Goal: Task Accomplishment & Management: Manage account settings

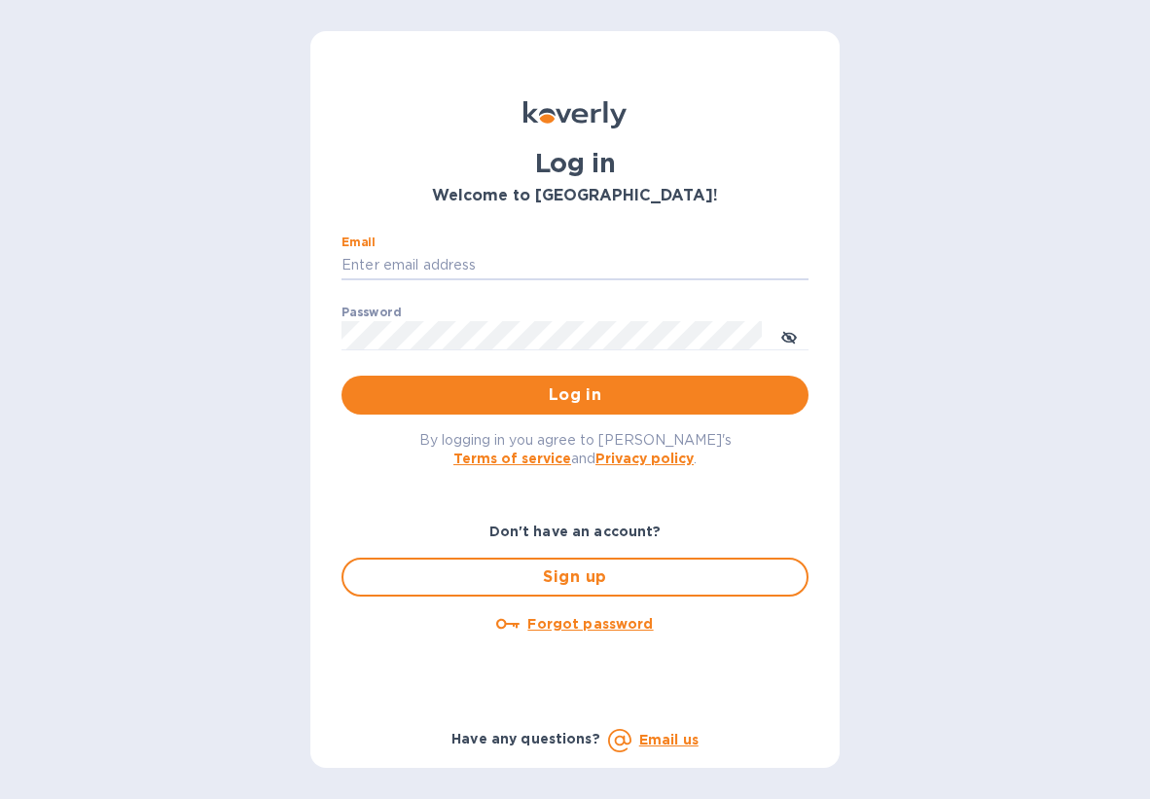
type input "[PERSON_NAME][EMAIL_ADDRESS][DOMAIN_NAME]"
click at [575, 393] on button "Log in" at bounding box center [575, 395] width 467 height 39
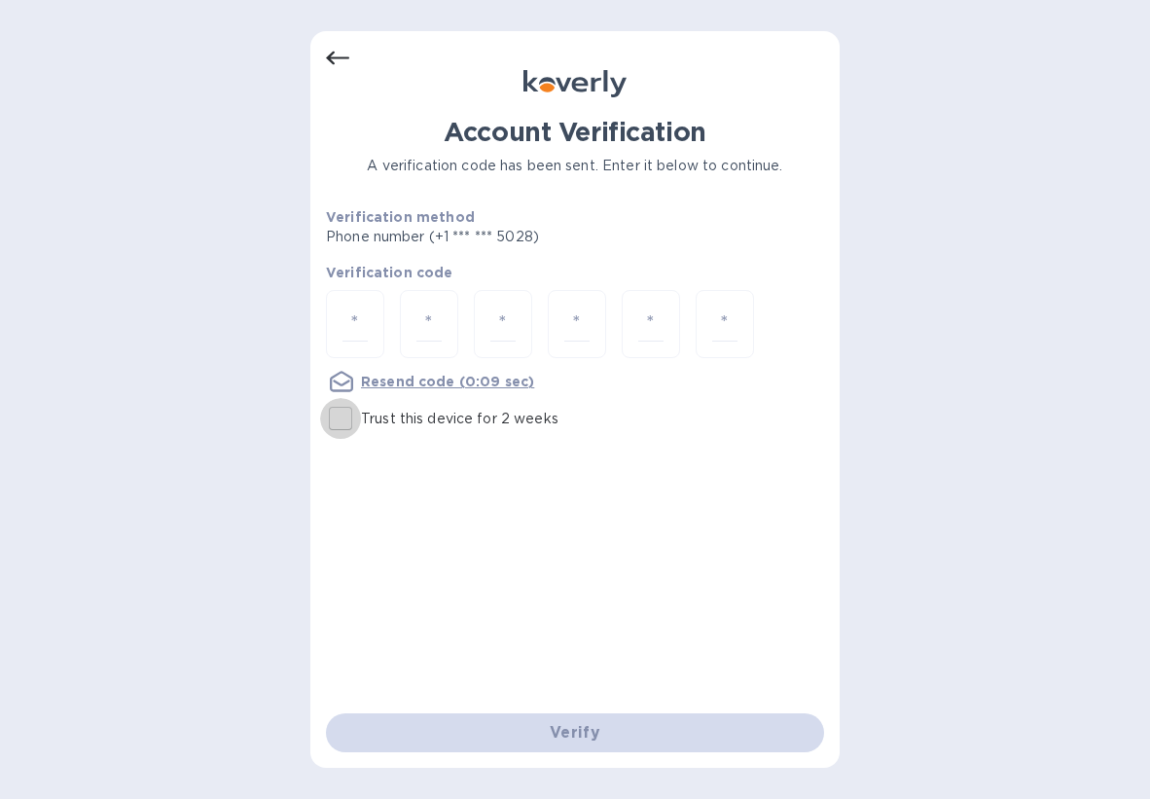
click at [344, 416] on input "Trust this device for 2 weeks" at bounding box center [340, 418] width 41 height 41
checkbox input "true"
click at [364, 328] on input "number" at bounding box center [355, 325] width 25 height 36
type input "5"
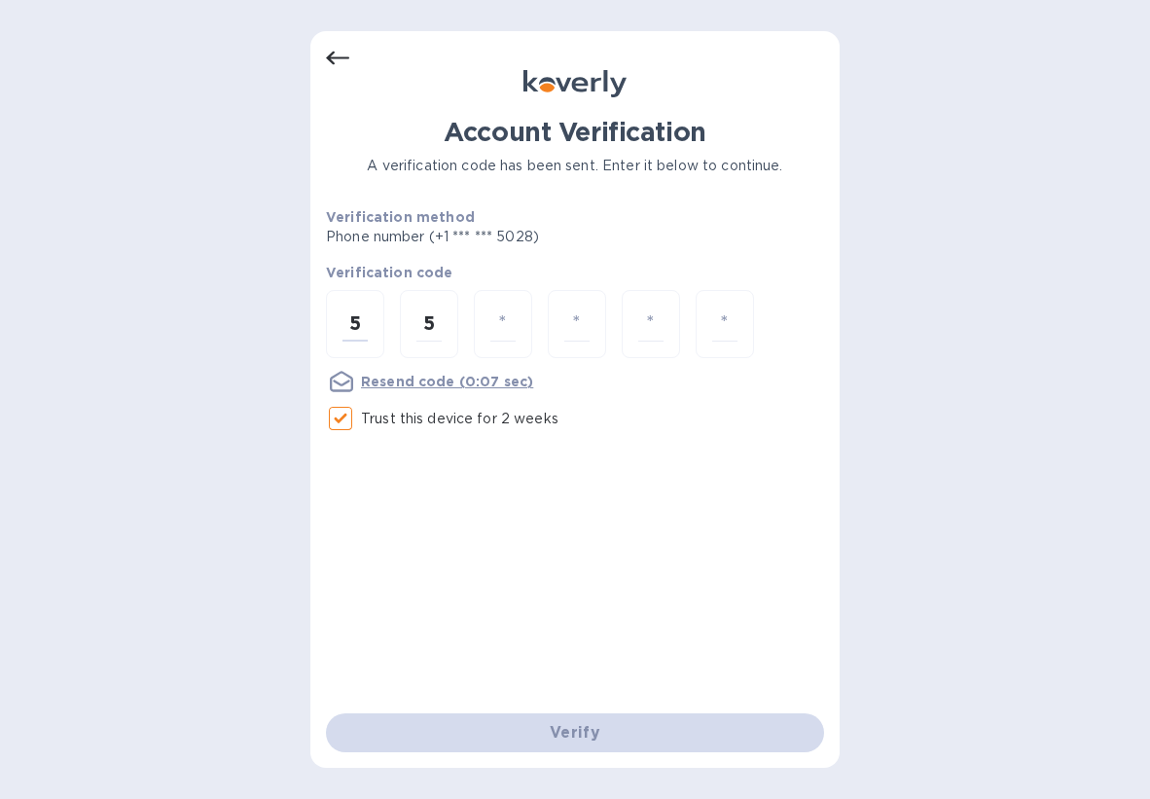
type input "6"
type input "8"
type input "2"
type input "4"
